Goal: Browse casually

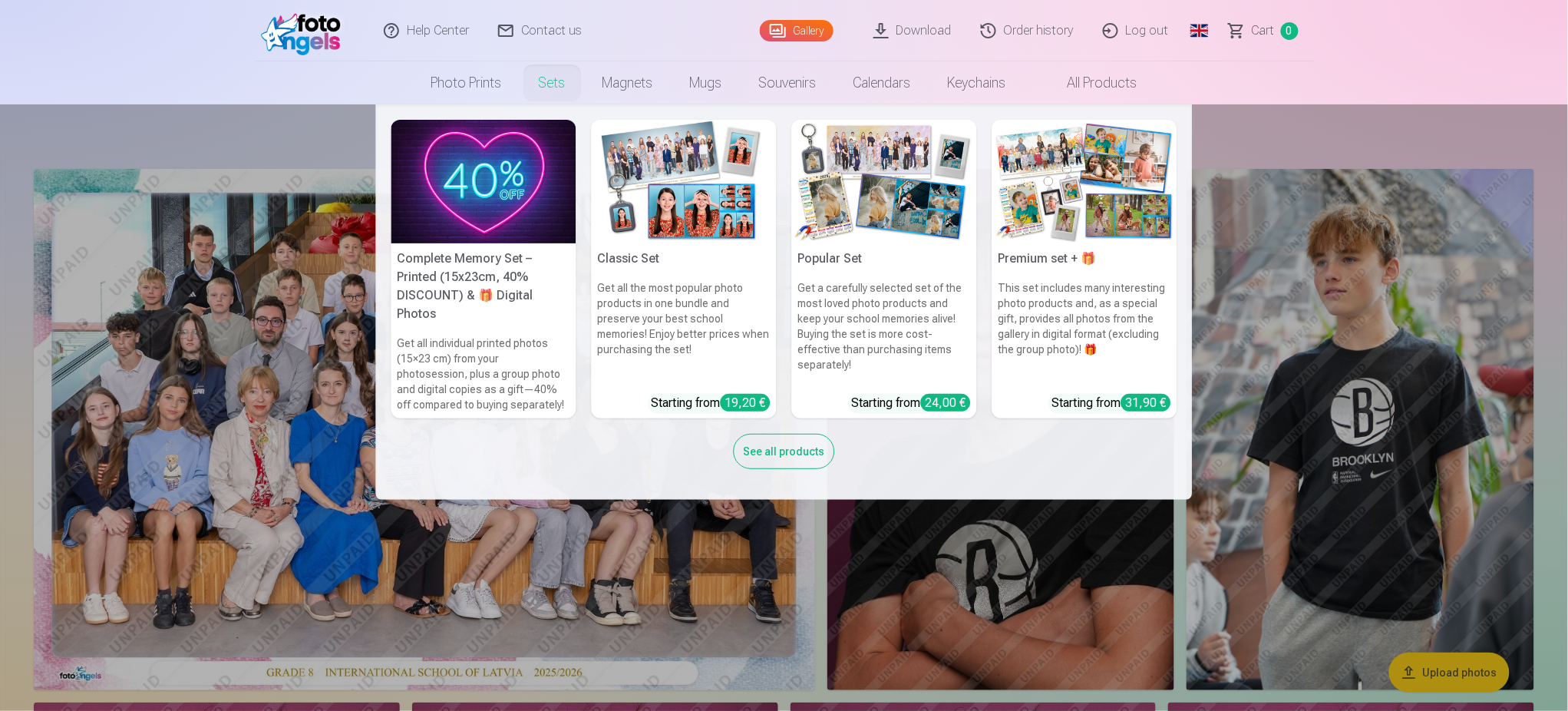
click at [544, 79] on link "Sets" at bounding box center [553, 82] width 64 height 43
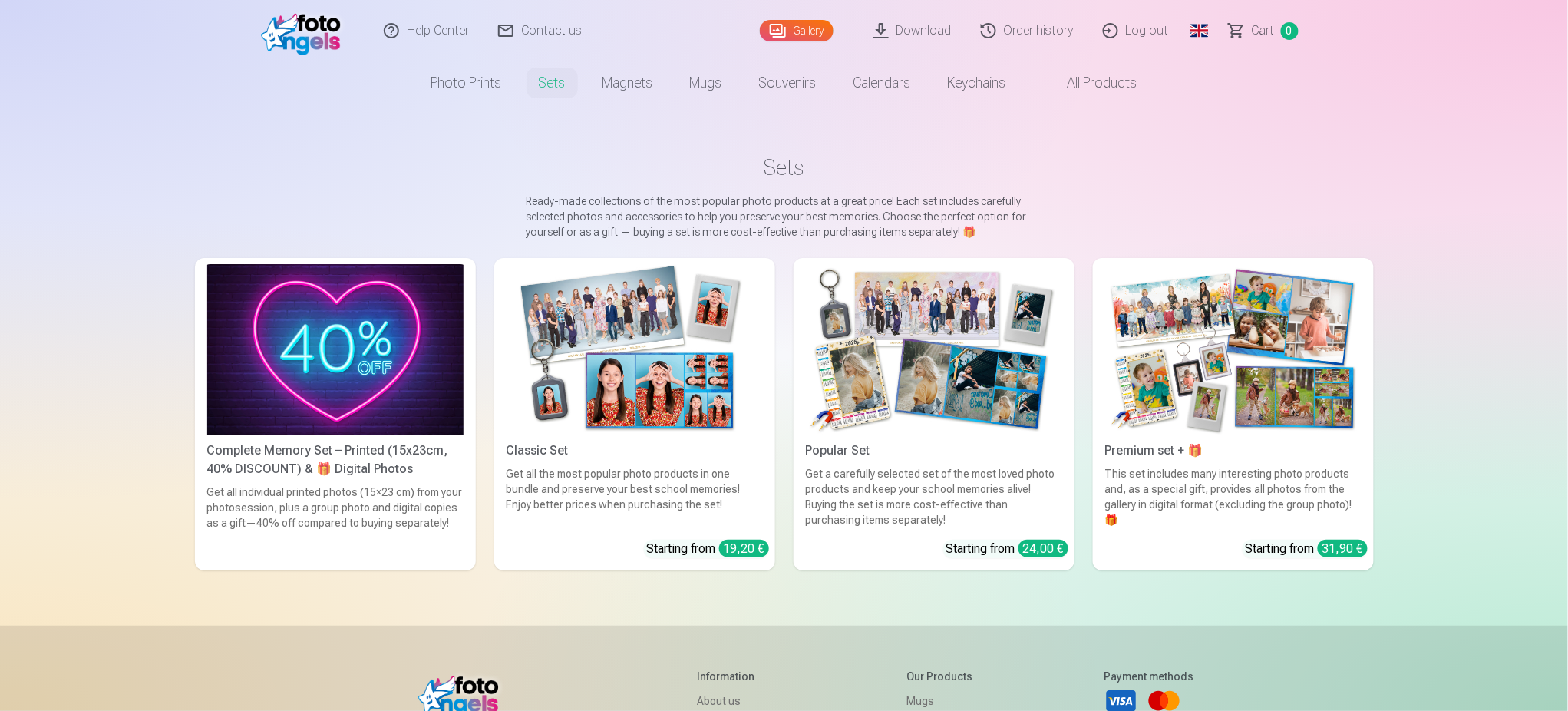
click at [1208, 32] on link "Global" at bounding box center [1199, 30] width 31 height 61
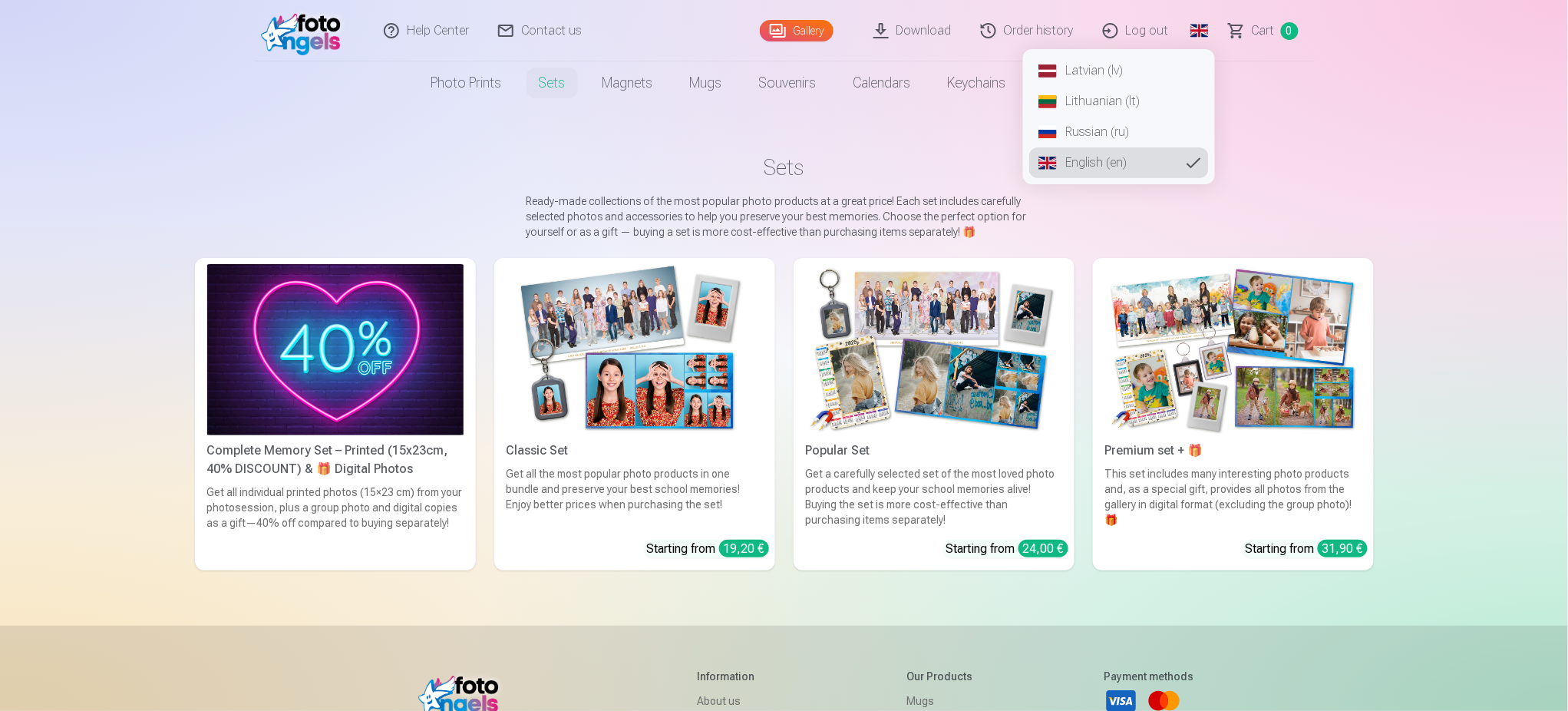
click at [1083, 66] on link "Latvian (lv)" at bounding box center [1119, 71] width 180 height 31
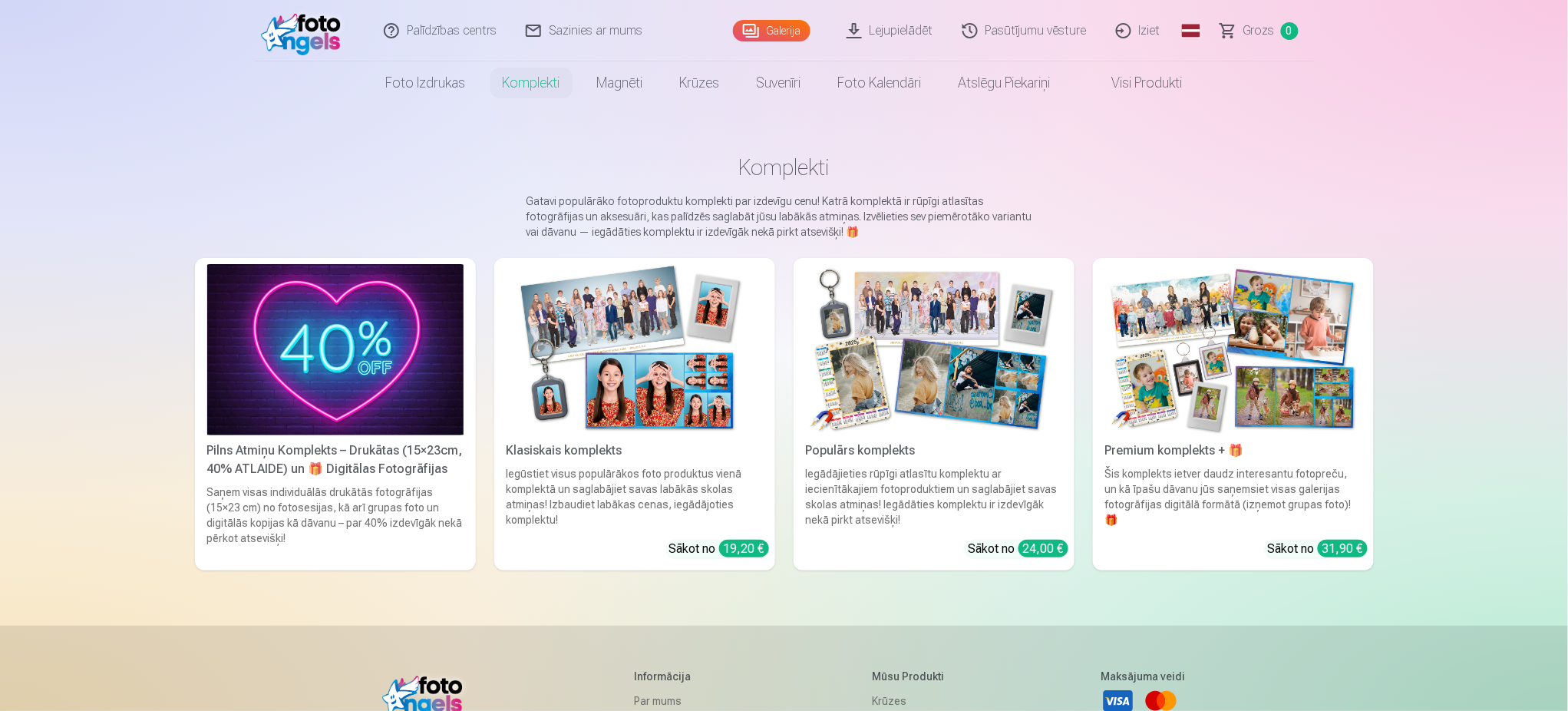
click at [621, 363] on img at bounding box center [634, 350] width 256 height 172
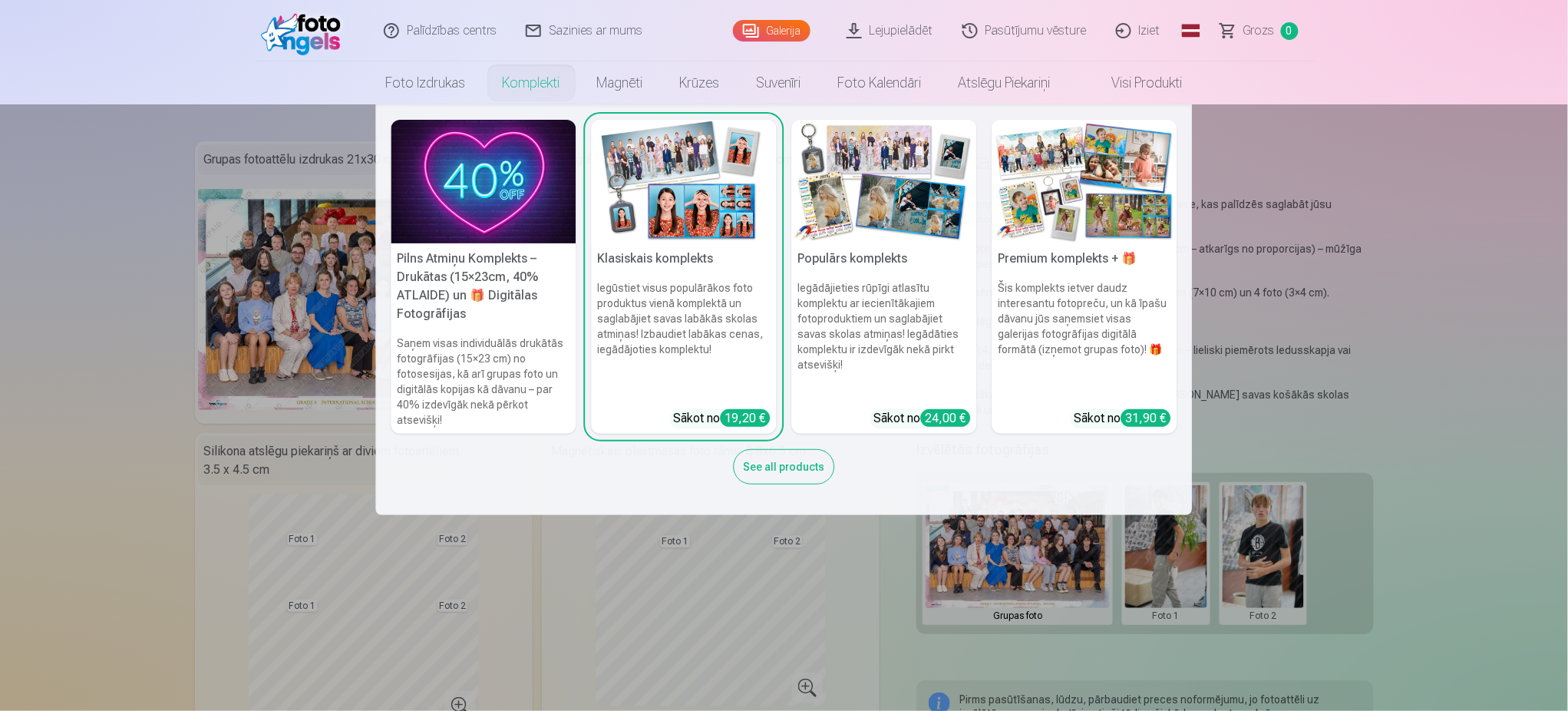
click at [452, 267] on h5 "Pilns Atmiņu Komplekts – Drukātas (15×23cm, 40% ATLAIDE) un 🎁 Digitālas Fotogrā…" at bounding box center [483, 287] width 185 height 86
